Goal: Information Seeking & Learning: Learn about a topic

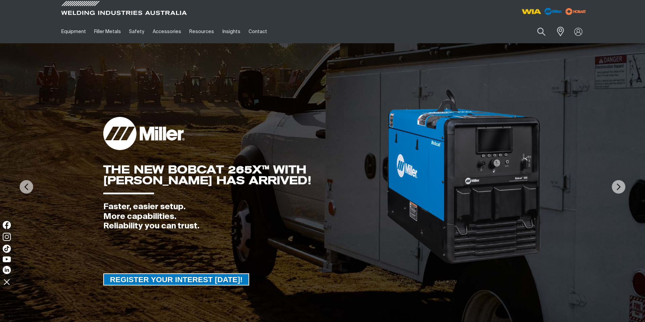
click at [524, 11] on img at bounding box center [530, 11] width 25 height 12
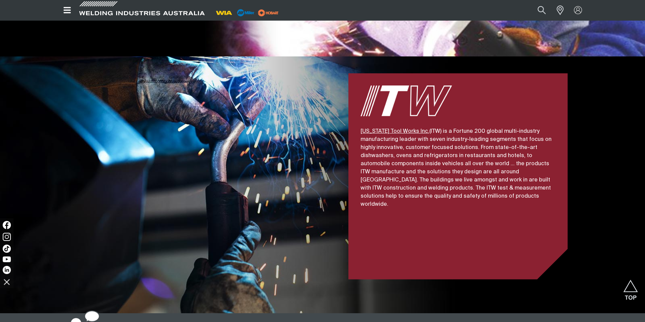
scroll to position [1590, 0]
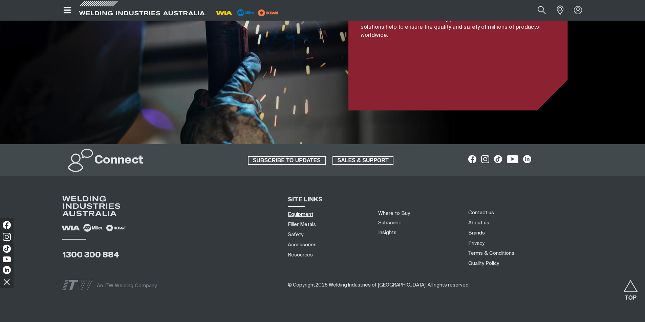
click at [299, 211] on link "Equipment" at bounding box center [300, 214] width 25 height 7
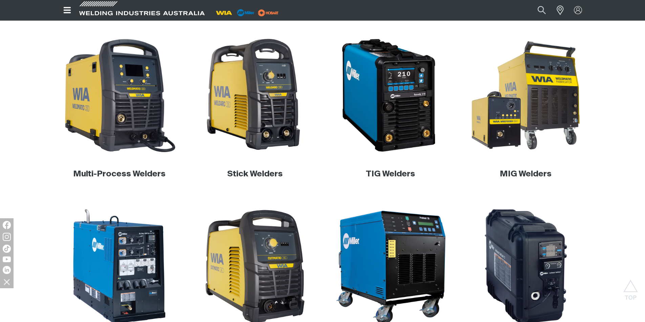
scroll to position [169, 0]
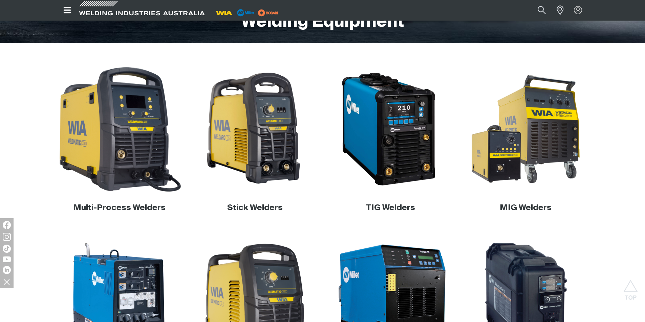
click at [146, 105] on img at bounding box center [119, 130] width 130 height 130
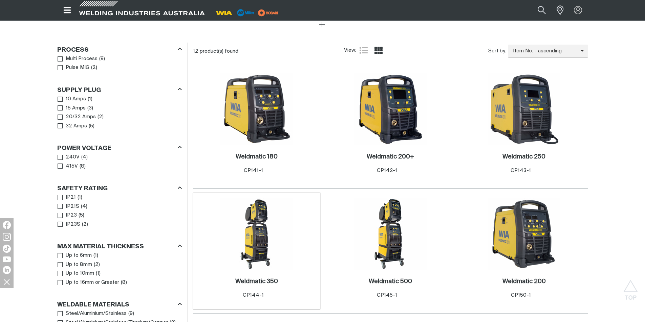
scroll to position [338, 0]
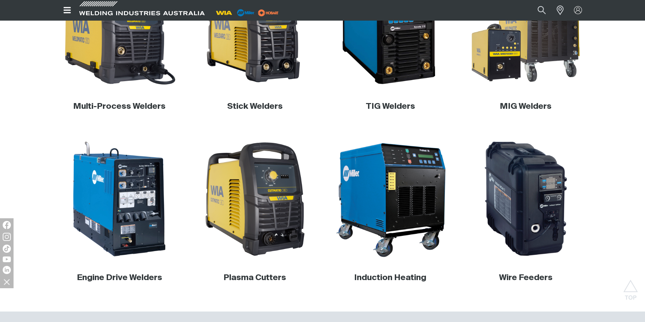
scroll to position [203, 0]
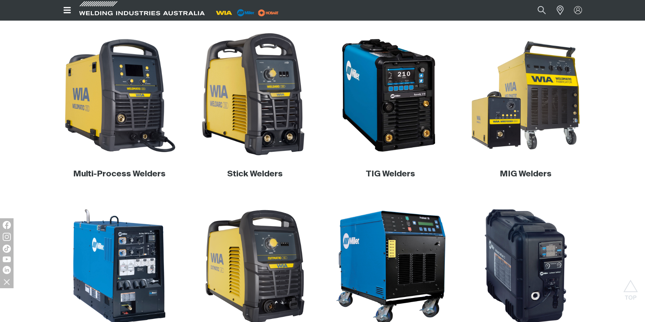
click at [252, 135] on img at bounding box center [255, 96] width 130 height 130
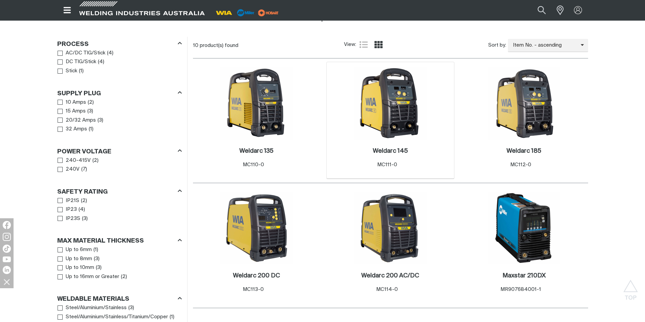
scroll to position [338, 0]
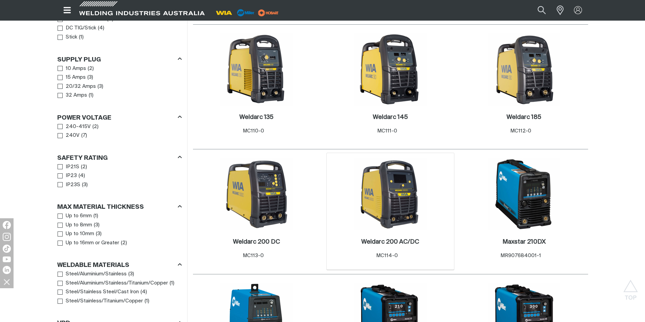
click at [367, 208] on img at bounding box center [390, 194] width 72 height 72
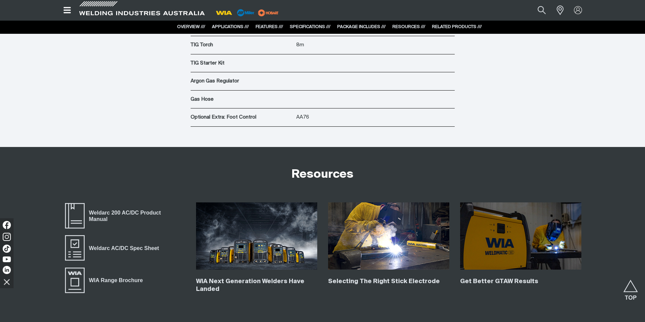
scroll to position [2774, 0]
